Goal: Ask a question

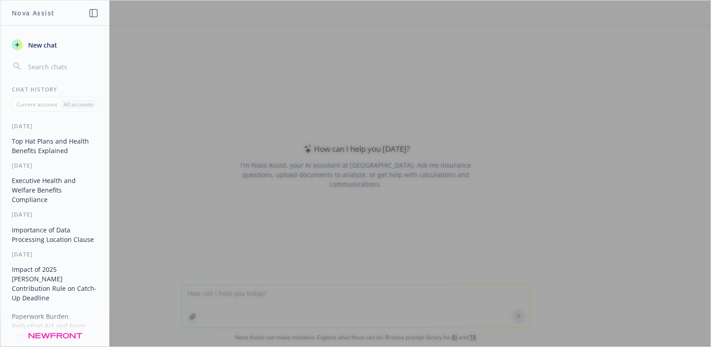
click at [252, 297] on div at bounding box center [355, 173] width 710 height 347
click at [253, 295] on div at bounding box center [355, 173] width 710 height 347
click at [162, 90] on div at bounding box center [355, 173] width 710 height 347
click at [55, 46] on span "New chat" at bounding box center [41, 45] width 31 height 10
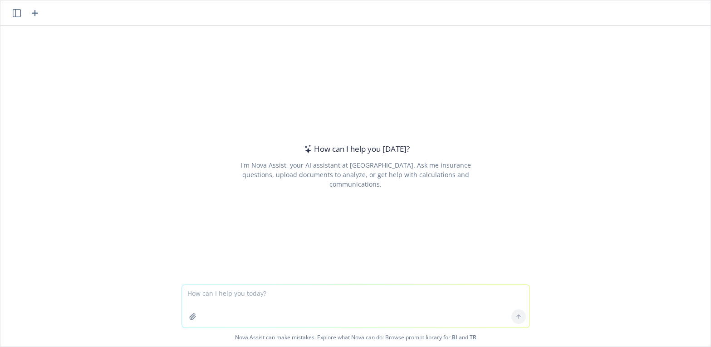
click at [238, 292] on textarea at bounding box center [355, 306] width 347 height 43
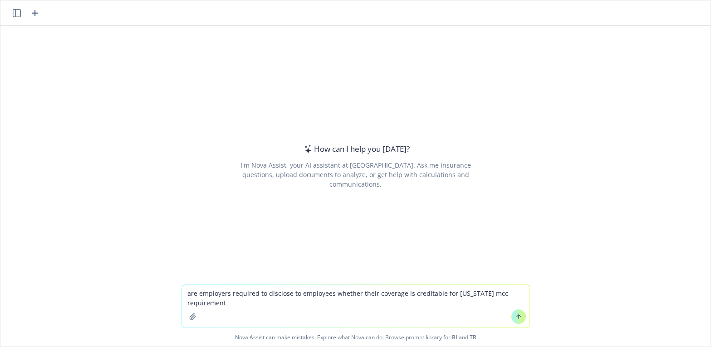
type textarea "are employers required to disclose to employees whether their coverage is credi…"
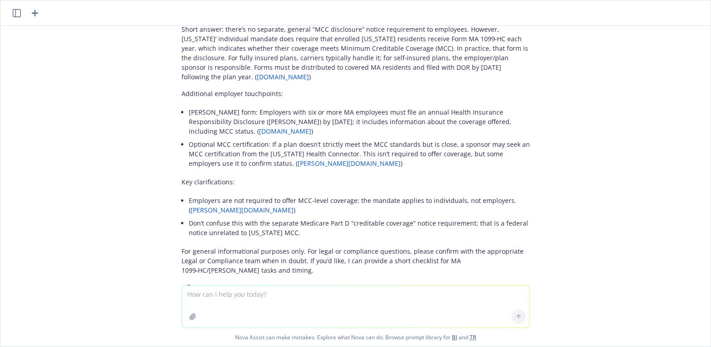
scroll to position [35, 0]
